Goal: Find specific page/section: Find specific page/section

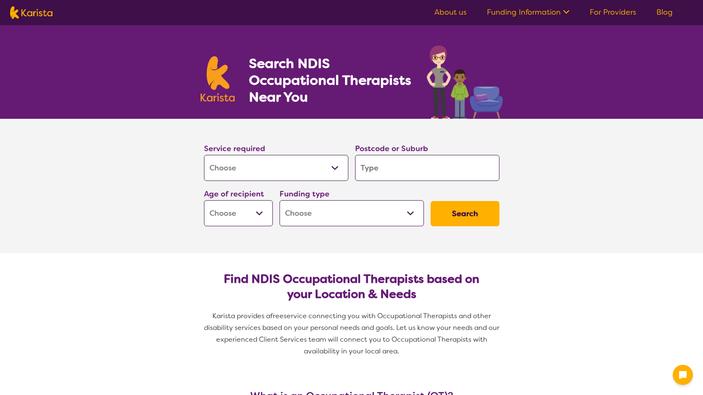
select select "[MEDICAL_DATA]"
click at [302, 169] on select "Allied Health Assistant Assessment ([MEDICAL_DATA] or [MEDICAL_DATA]) Behaviour…" at bounding box center [276, 168] width 144 height 26
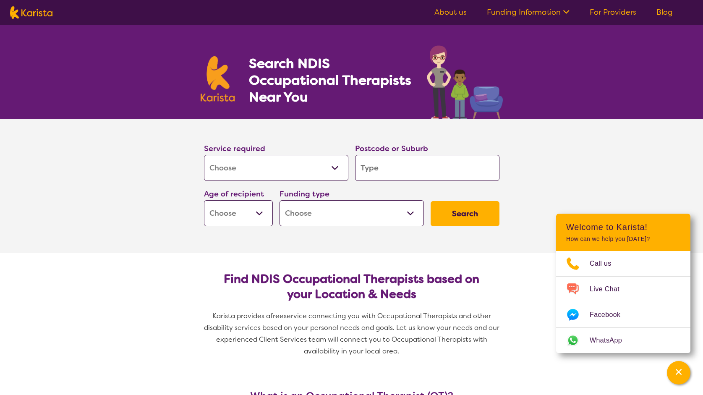
click at [388, 159] on input "search" at bounding box center [427, 168] width 144 height 26
type input "n"
type input "no"
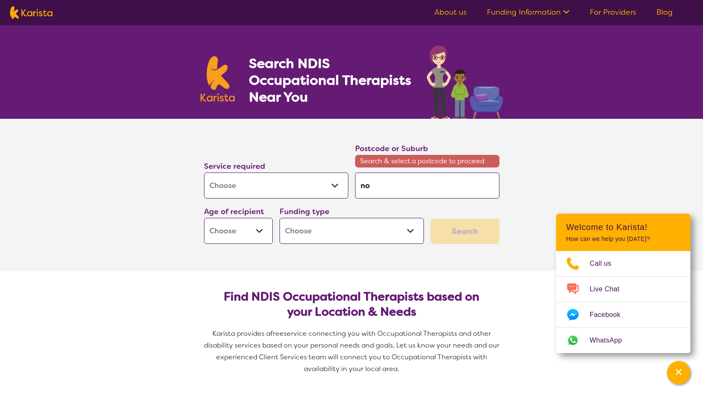
type input "nor"
type input "nort"
type input "north"
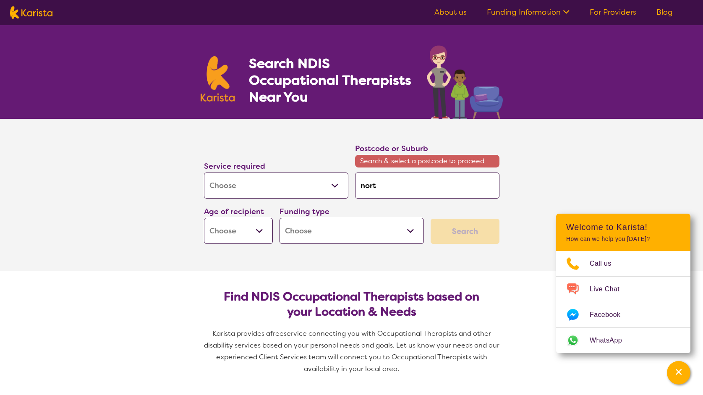
type input "north"
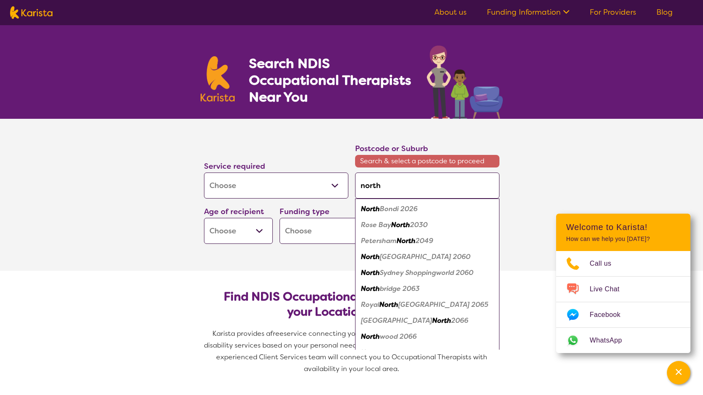
type input "north s"
type input "[GEOGRAPHIC_DATA]"
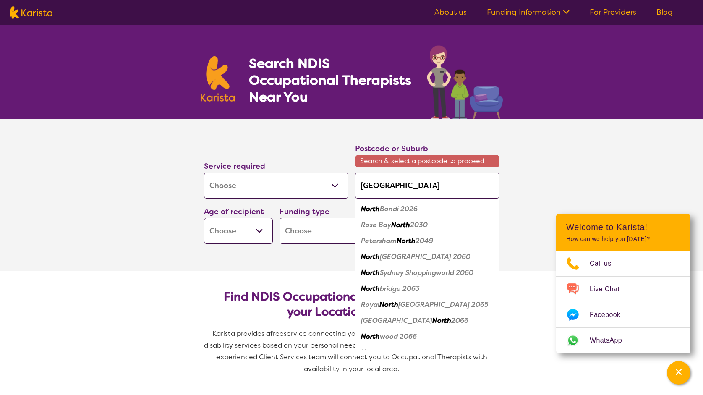
type input "[GEOGRAPHIC_DATA]"
type input "north st m"
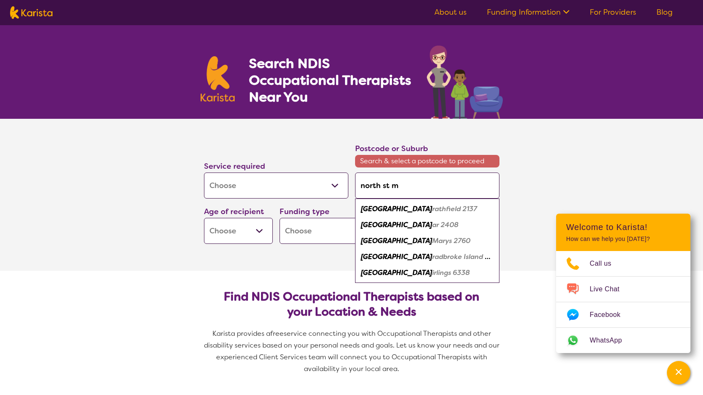
type input "[GEOGRAPHIC_DATA]"
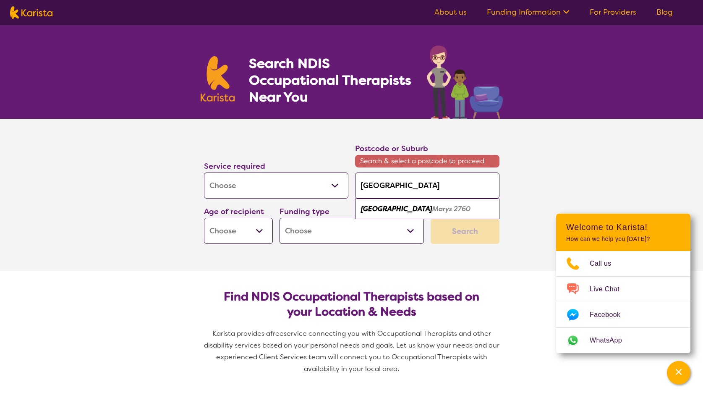
type input "[GEOGRAPHIC_DATA]"
type input "[GEOGRAPHIC_DATA][PERSON_NAME]"
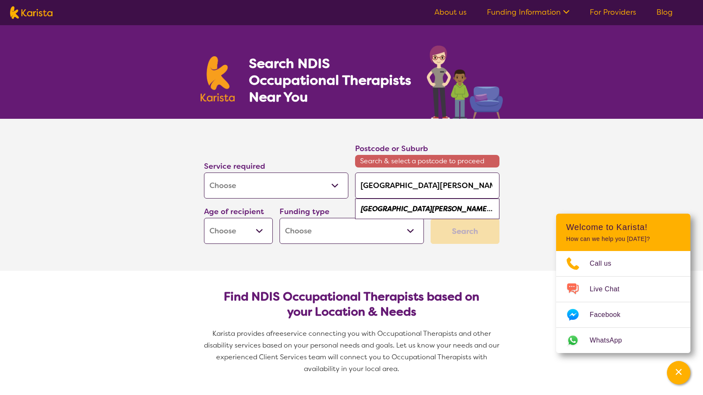
type input "[GEOGRAPHIC_DATA][PERSON_NAME]"
drag, startPoint x: 405, startPoint y: 201, endPoint x: 412, endPoint y: 212, distance: 12.9
click at [490, 212] on em "s 2760" at bounding box center [500, 208] width 21 height 9
type input "2760"
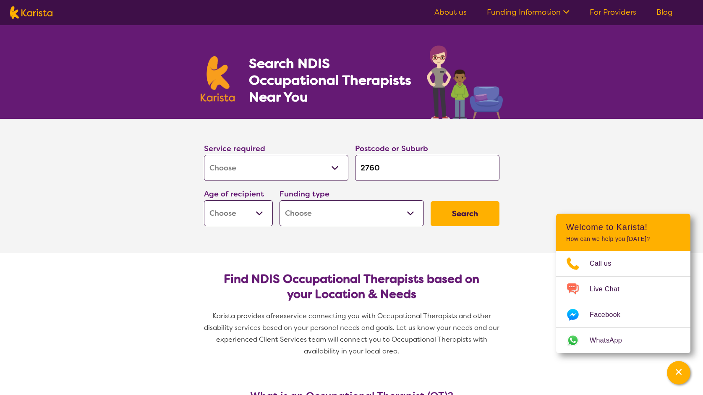
select select "AD"
select select "NDIS"
click at [475, 209] on button "Search" at bounding box center [465, 213] width 69 height 25
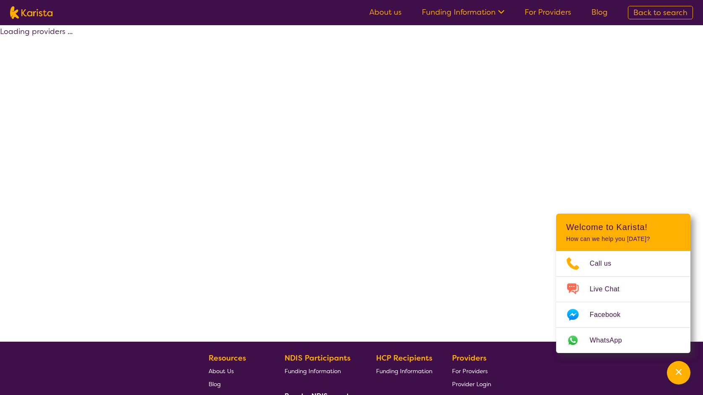
select select "by_score"
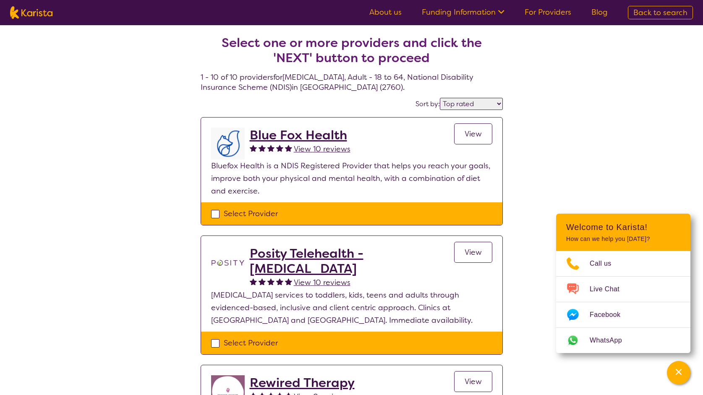
click at [336, 138] on h2 "Blue Fox Health" at bounding box center [300, 135] width 101 height 15
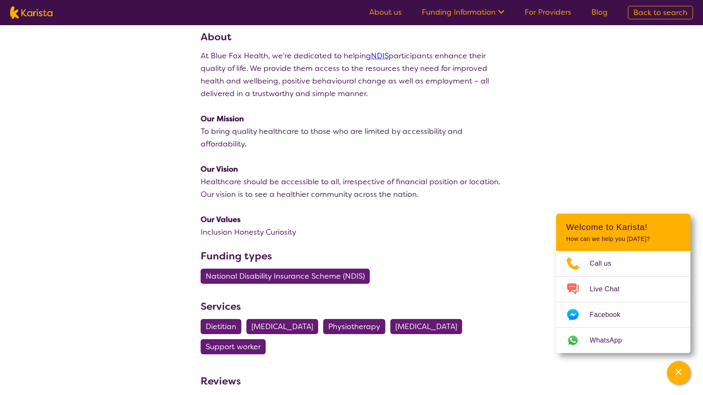
scroll to position [113, 0]
